Goal: Information Seeking & Learning: Learn about a topic

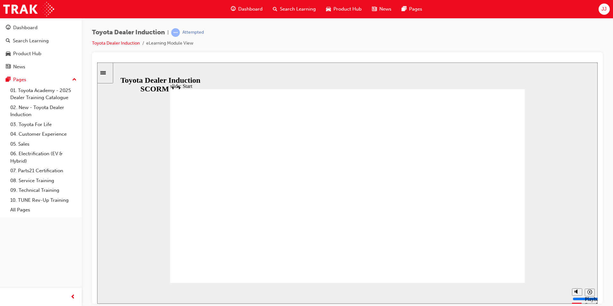
drag, startPoint x: 520, startPoint y: 293, endPoint x: 549, endPoint y: 292, distance: 29.5
click at [156, 292] on input "slide progress" at bounding box center [135, 291] width 41 height 5
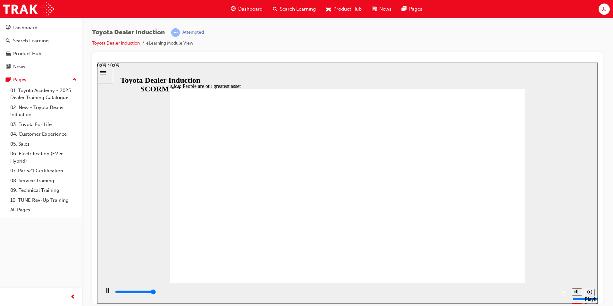
click at [551, 294] on div "playback controls" at bounding box center [335, 291] width 442 height 7
click at [537, 292] on div "playback controls" at bounding box center [335, 291] width 442 height 7
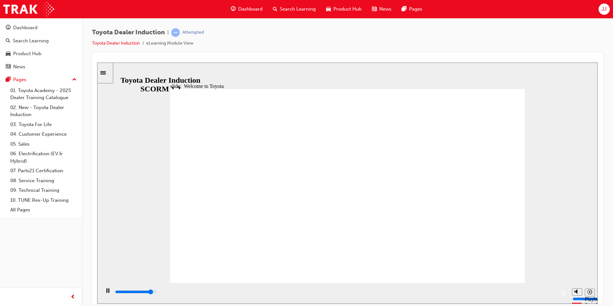
click at [527, 292] on div "playback controls" at bounding box center [335, 291] width 442 height 7
type input "7500"
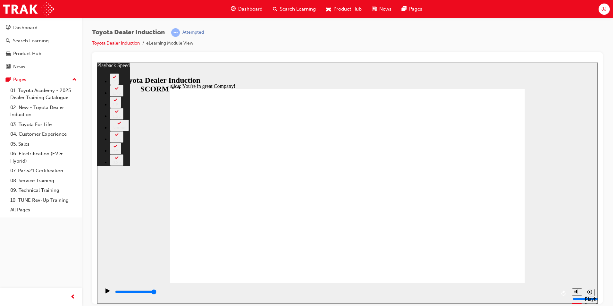
drag, startPoint x: 499, startPoint y: 268, endPoint x: 518, endPoint y: 272, distance: 19.6
type input "156"
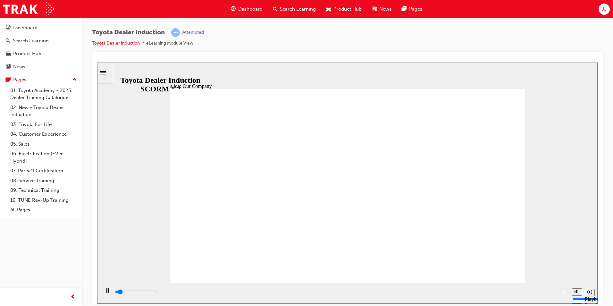
click at [156, 293] on input "slide progress" at bounding box center [135, 291] width 41 height 5
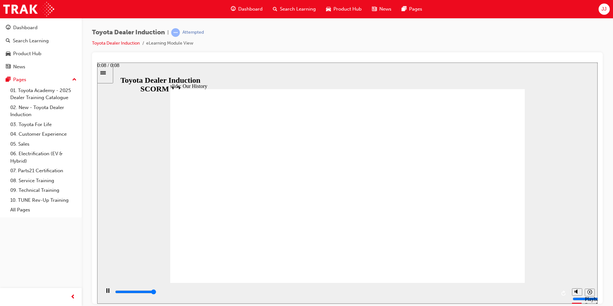
click at [550, 293] on div "playback controls" at bounding box center [335, 291] width 442 height 7
drag, startPoint x: 250, startPoint y: 241, endPoint x: 334, endPoint y: 246, distance: 83.8
drag, startPoint x: 347, startPoint y: 242, endPoint x: 403, endPoint y: 240, distance: 55.9
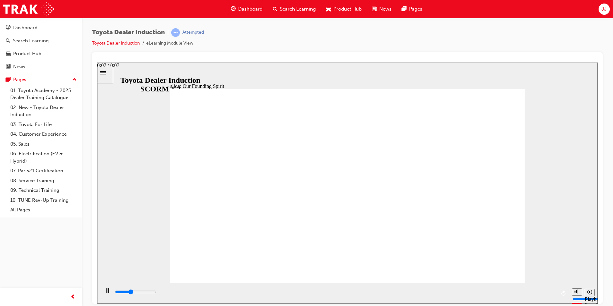
click at [537, 293] on div "playback controls" at bounding box center [335, 291] width 442 height 7
click at [549, 295] on div "playback controls" at bounding box center [335, 291] width 442 height 7
click at [156, 293] on input "slide progress" at bounding box center [135, 291] width 41 height 5
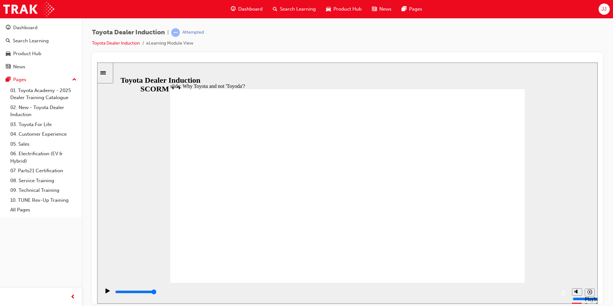
click at [551, 294] on div "playback controls" at bounding box center [335, 291] width 442 height 7
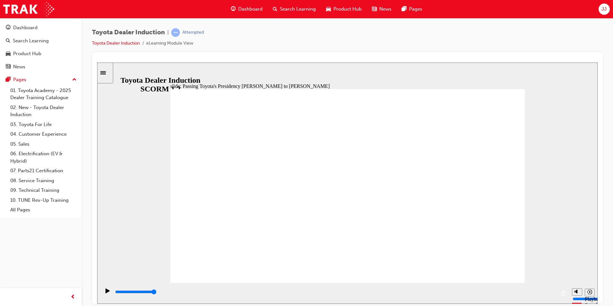
drag, startPoint x: 256, startPoint y: 145, endPoint x: 327, endPoint y: 143, distance: 70.9
type input "5000"
radio input "true"
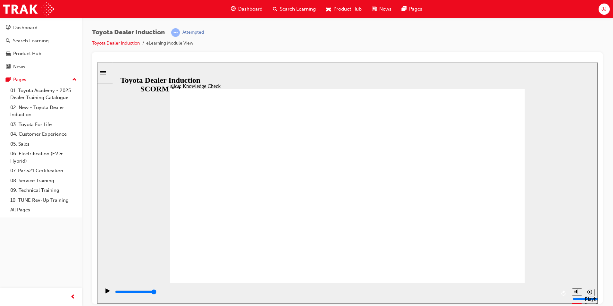
type input "3800"
radio input "true"
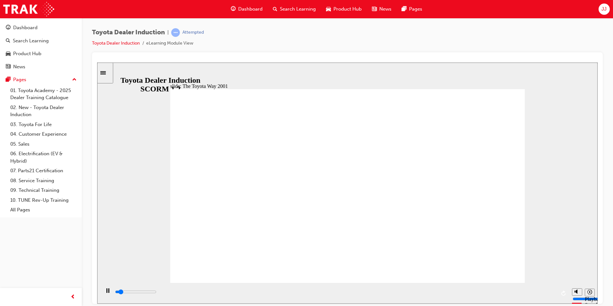
click at [546, 291] on div "playback controls" at bounding box center [335, 291] width 442 height 7
click at [551, 293] on div "playback controls" at bounding box center [335, 291] width 442 height 7
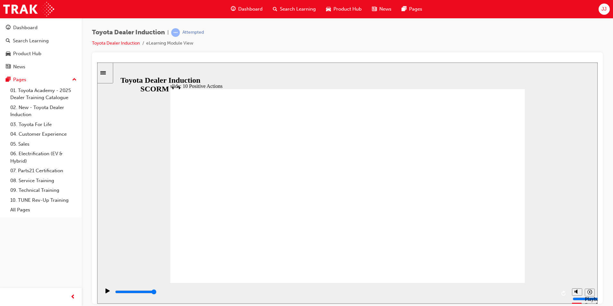
drag, startPoint x: 237, startPoint y: 226, endPoint x: 419, endPoint y: 58, distance: 247.3
click at [419, 62] on html "slide: 10 Positive Actions Multiply 1 [DATE], and every day, we take ownership …" at bounding box center [347, 182] width 501 height 241
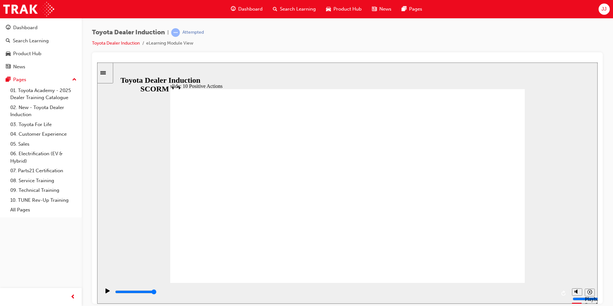
drag, startPoint x: 337, startPoint y: 236, endPoint x: 510, endPoint y: 76, distance: 236.0
click at [510, 76] on div "slide: 10 Positive Actions Multiply 1 Focusing on what’s essential, we eliminat…" at bounding box center [347, 182] width 501 height 241
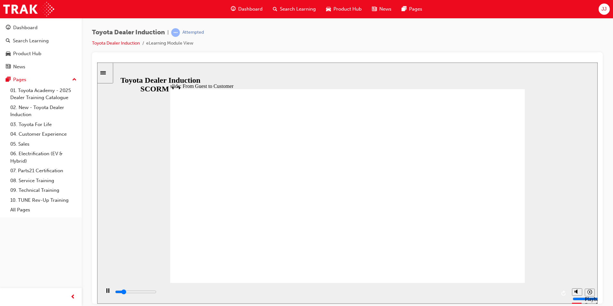
click at [544, 295] on div "playback controls" at bounding box center [335, 291] width 442 height 7
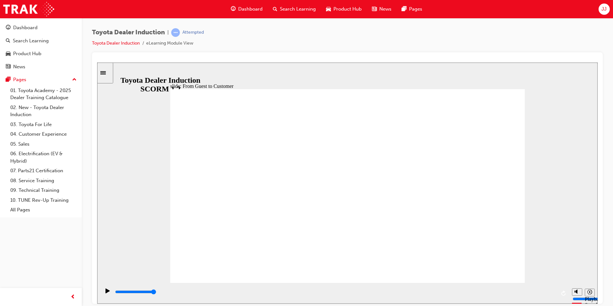
click at [156, 292] on input "slide progress" at bounding box center [135, 291] width 41 height 5
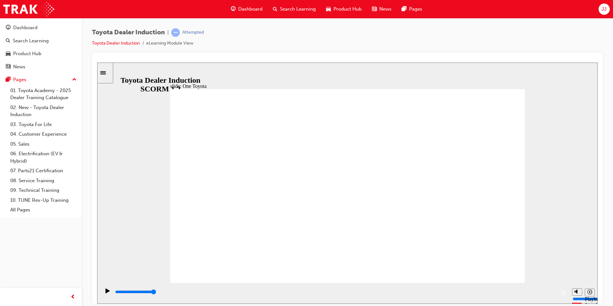
click at [547, 291] on div "playback controls" at bounding box center [335, 291] width 442 height 7
click at [549, 292] on div "playback controls" at bounding box center [335, 291] width 442 height 7
type input "15300"
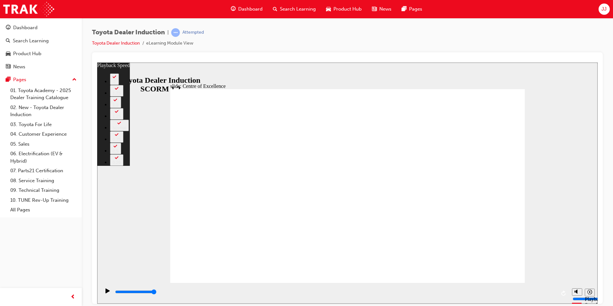
type input "248"
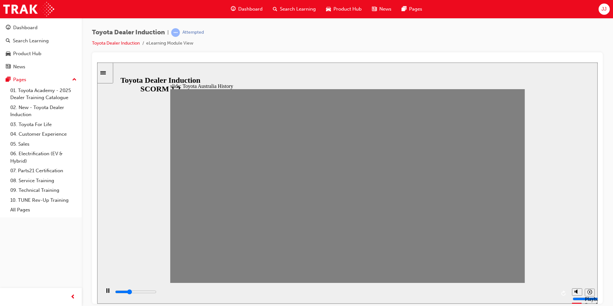
drag, startPoint x: 180, startPoint y: 192, endPoint x: 539, endPoint y: 204, distance: 358.7
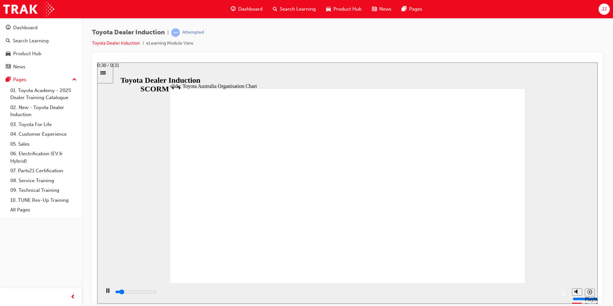
click at [156, 293] on input "slide progress" at bounding box center [135, 291] width 41 height 5
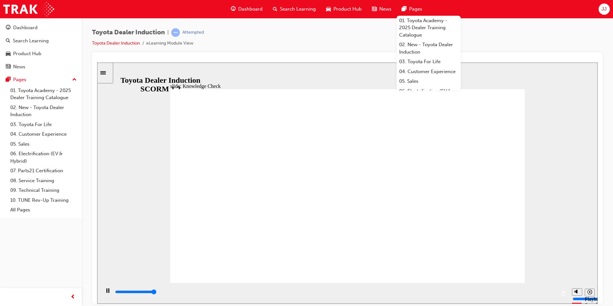
type input "5000"
radio input "true"
click at [490, 35] on div "Toyota Dealer Induction | Attempted Toyota Dealer Induction eLearning Module Vi…" at bounding box center [347, 40] width 511 height 24
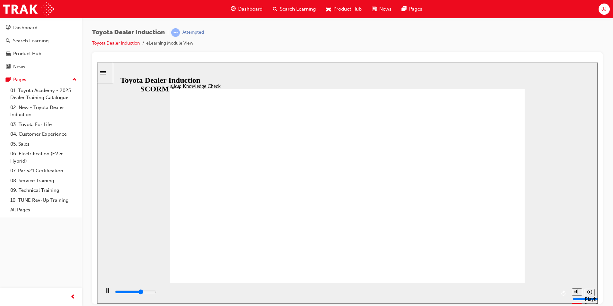
type input "5000"
radio input "true"
type input "4900"
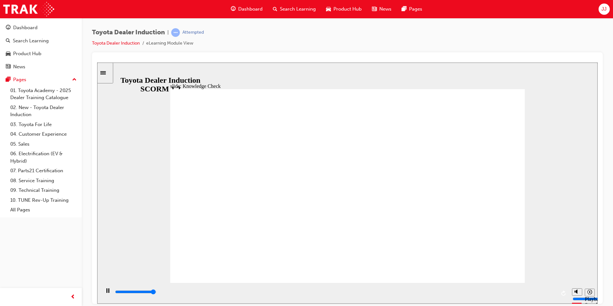
radio input "true"
click at [548, 295] on div "playback controls" at bounding box center [335, 291] width 442 height 7
type input "9200"
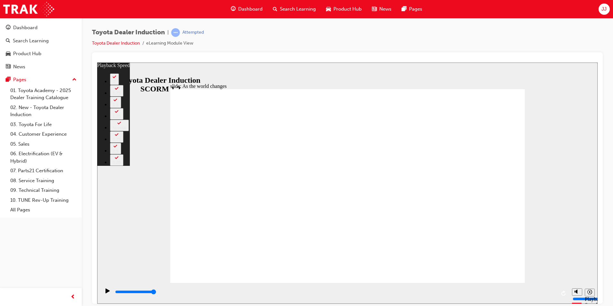
drag, startPoint x: 512, startPoint y: 271, endPoint x: 522, endPoint y: 274, distance: 10.7
drag, startPoint x: 461, startPoint y: 236, endPoint x: 488, endPoint y: 165, distance: 76.3
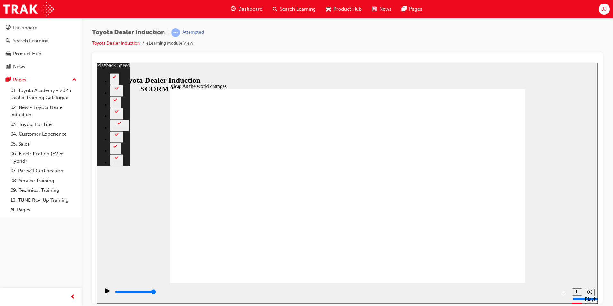
type input "128"
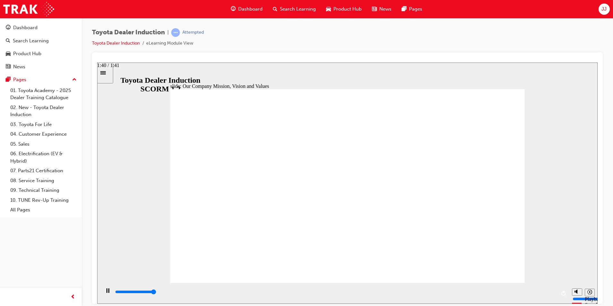
click at [553, 295] on div "playback controls" at bounding box center [335, 291] width 442 height 7
click at [552, 292] on div "playback controls" at bounding box center [335, 291] width 442 height 7
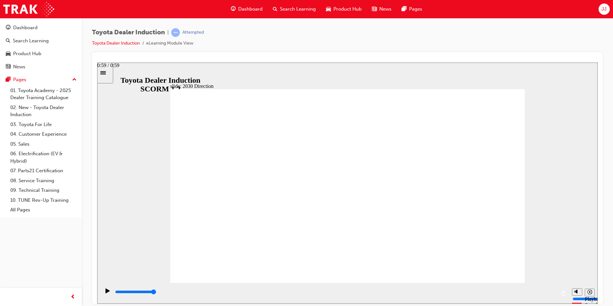
click at [554, 295] on div "playback controls" at bounding box center [335, 291] width 442 height 7
type input "5000"
type input "c"
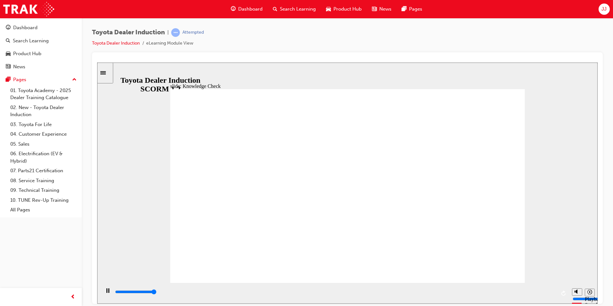
type input "c"
type input "v"
type input "ve"
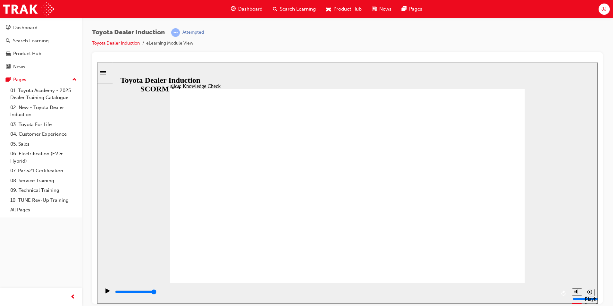
type input "veh"
type input "vehi"
type input "vehic"
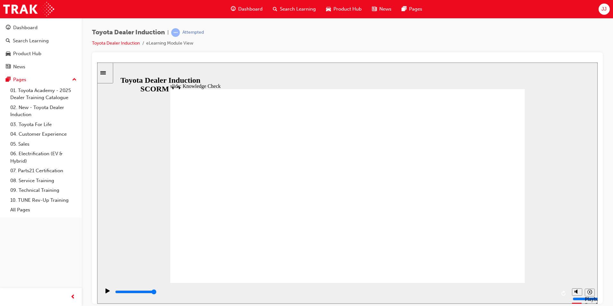
type input "vehic"
type input "vehicl"
type input "vehicle"
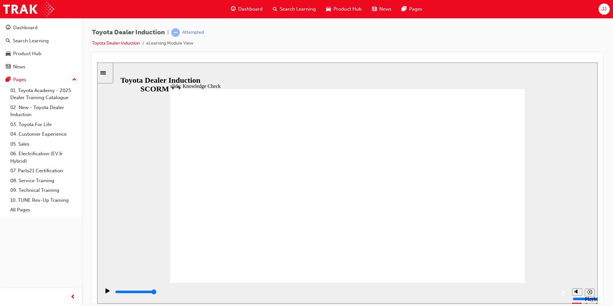
type input "vehicles"
type input "5000"
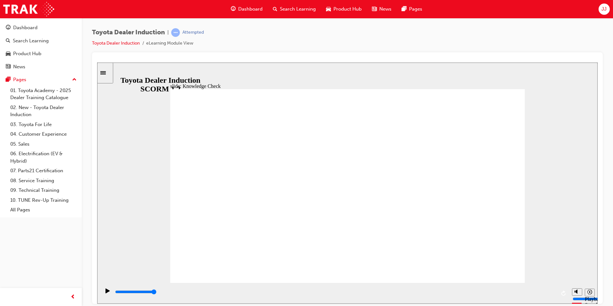
type input "m"
type input "mo"
type input "mov"
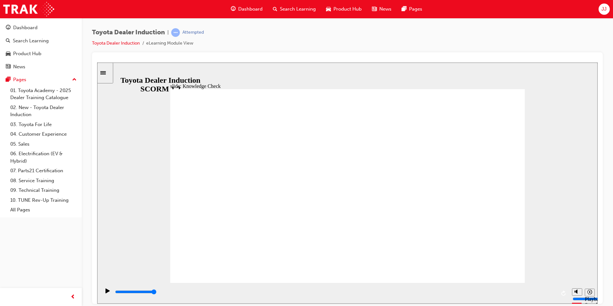
type input "mov"
type input "move"
type input "moved"
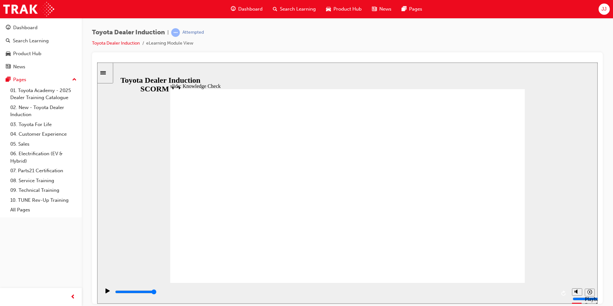
type input "moved"
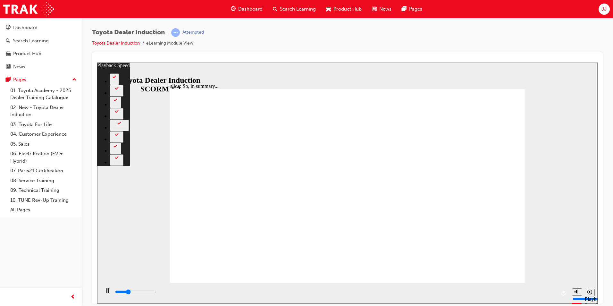
type input "1900"
type input "0"
type input "2000"
type input "0"
type input "2100"
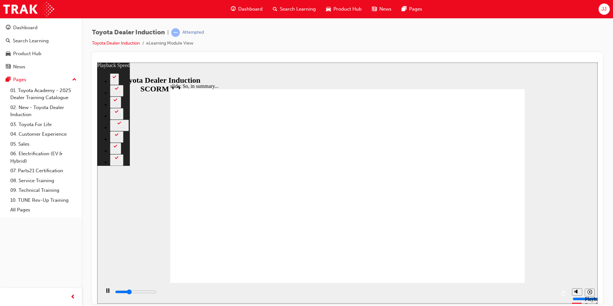
type input "0"
type input "2400"
type input "1"
type input "2700"
type input "1"
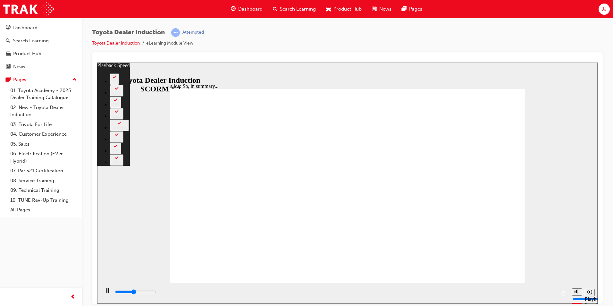
type input "2900"
type input "1"
type input "3200"
type input "1"
type input "3300"
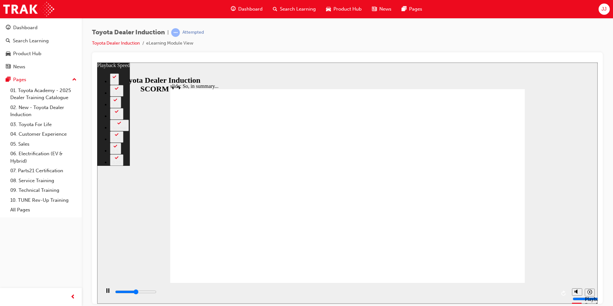
type input "124"
type input "3300"
type input "124"
type input "3400"
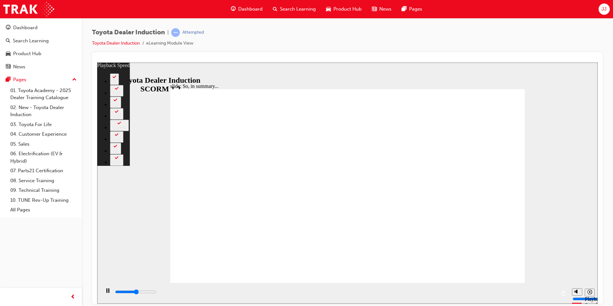
type input "124"
type input "3700"
type input "125"
type input "4000"
type input "125"
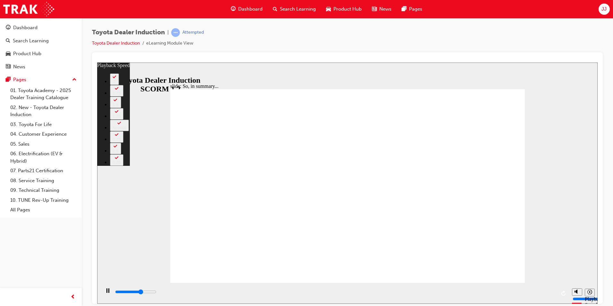
type input "4300"
type input "125"
type input "4500"
type input "125"
type input "4500"
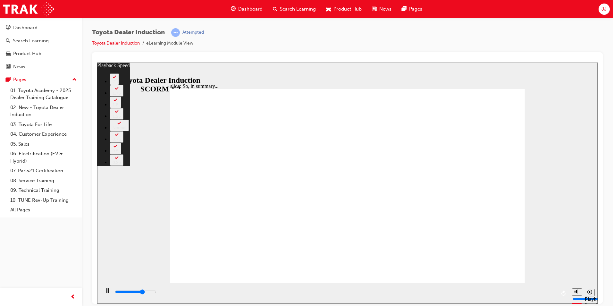
type input "125"
type input "4800"
type input "126"
type input "5100"
type input "126"
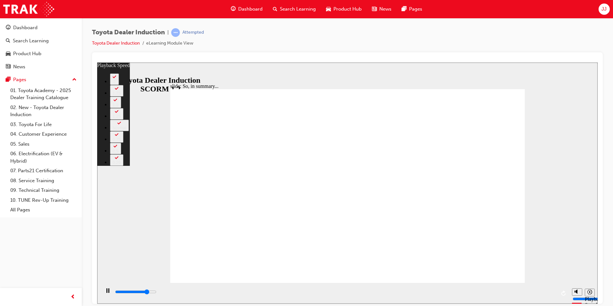
type input "5300"
type input "126"
type input "5600"
type input "126"
type input "5900"
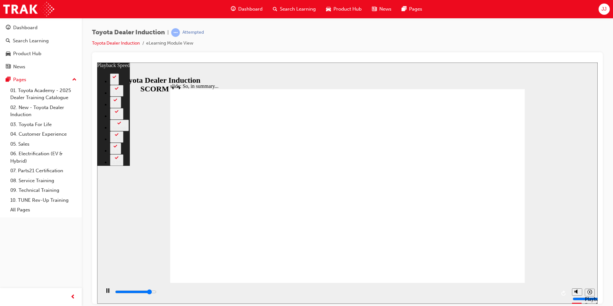
type input "127"
type input "6100"
type input "127"
type input "6400"
type input "127"
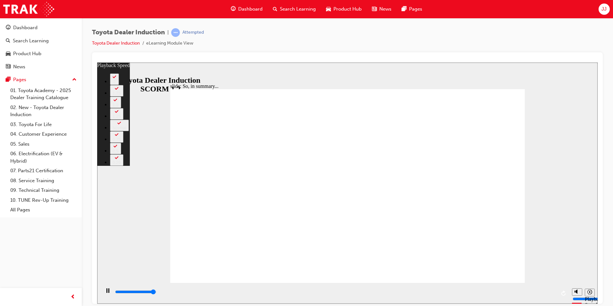
type input "6500"
type input "128"
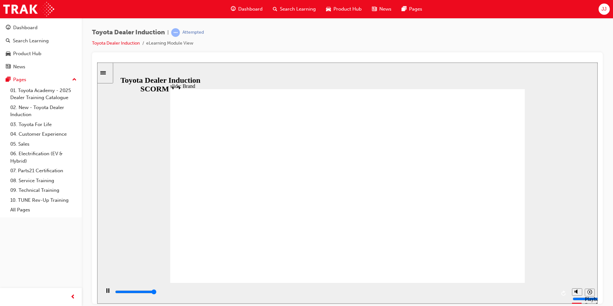
click at [156, 293] on input "slide progress" at bounding box center [135, 291] width 41 height 5
click at [608, 244] on html "Your version of Internet Explorer is outdated and not supported. Please upgrade…" at bounding box center [306, 153] width 613 height 306
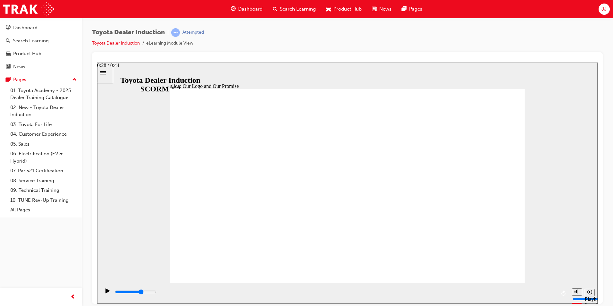
click at [399, 295] on div "playback controls" at bounding box center [335, 291] width 442 height 7
drag, startPoint x: 430, startPoint y: 294, endPoint x: 550, endPoint y: 274, distance: 121.2
click at [544, 274] on div "slide: Our Logo and Our Promise BACK BACK NEXT NEXT The Toyota brand most recog…" at bounding box center [347, 182] width 501 height 241
drag, startPoint x: 551, startPoint y: 290, endPoint x: 585, endPoint y: 294, distance: 34.6
click at [585, 294] on section "Playback Speed 2 1.75 1.5 1.25" at bounding box center [347, 292] width 501 height 21
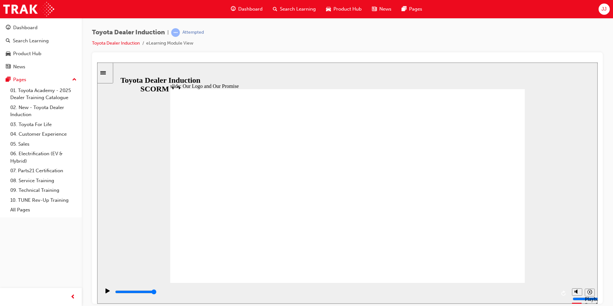
click at [544, 150] on div "slide: Our Logo and Our Promise BACK BACK NEXT NEXT The Toyota brand most recog…" at bounding box center [347, 182] width 501 height 241
click at [552, 292] on div "playback controls" at bounding box center [335, 291] width 442 height 7
click at [156, 292] on input "slide progress" at bounding box center [135, 291] width 41 height 5
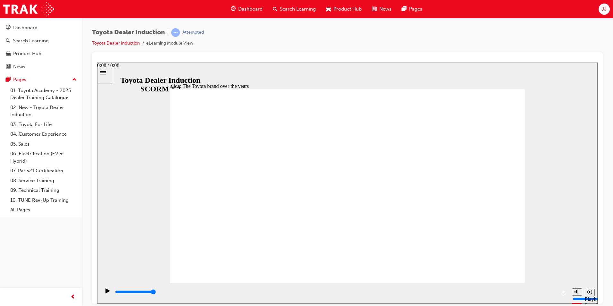
click at [547, 294] on div "playback controls" at bounding box center [335, 291] width 442 height 7
type input "8400"
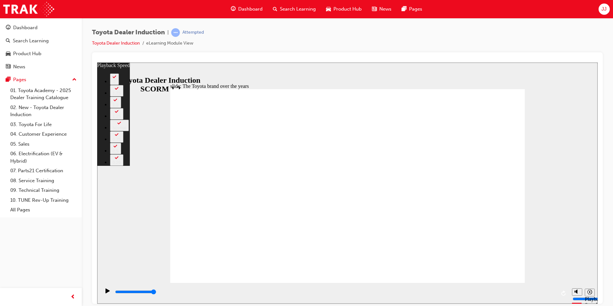
type input "165"
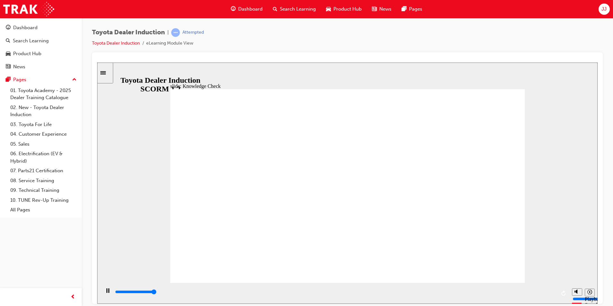
type input "5000"
drag, startPoint x: 250, startPoint y: 138, endPoint x: 268, endPoint y: 143, distance: 18.2
radio input "true"
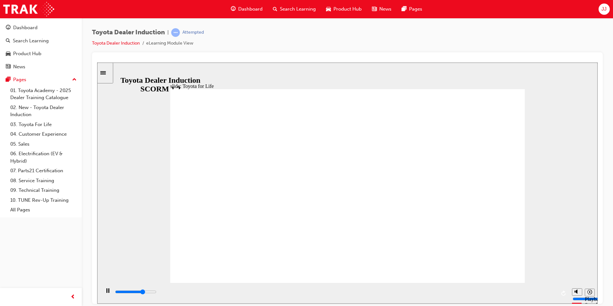
click at [156, 293] on input "slide progress" at bounding box center [135, 291] width 41 height 5
click at [548, 290] on div "playback controls" at bounding box center [335, 291] width 442 height 7
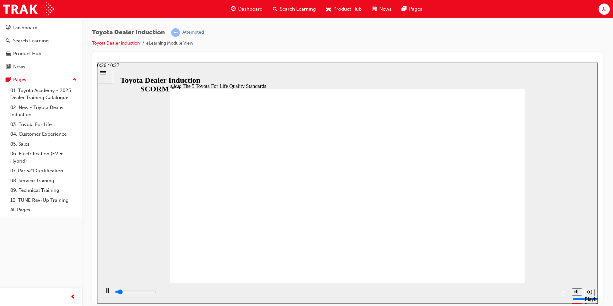
click at [550, 290] on div "playback controls" at bounding box center [335, 293] width 442 height 10
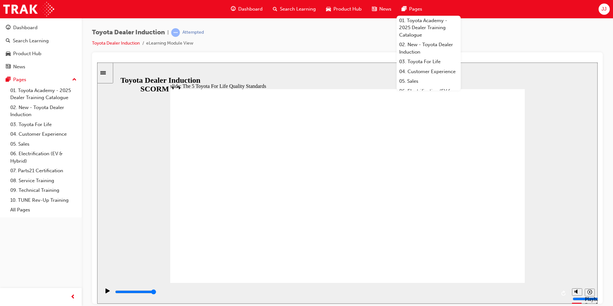
type input "27000"
